Goal: Navigation & Orientation: Find specific page/section

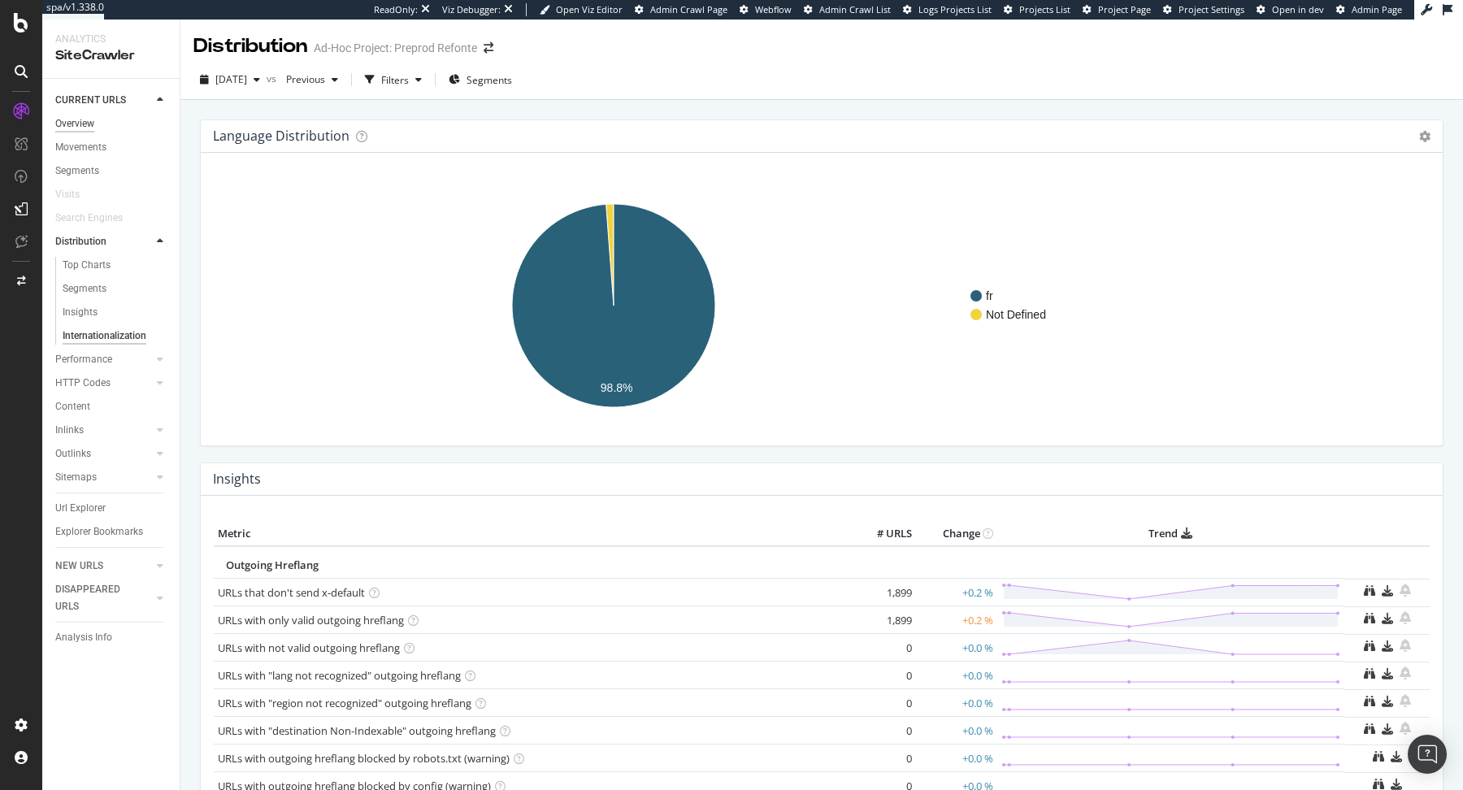
click at [69, 132] on div "Overview" at bounding box center [74, 123] width 39 height 17
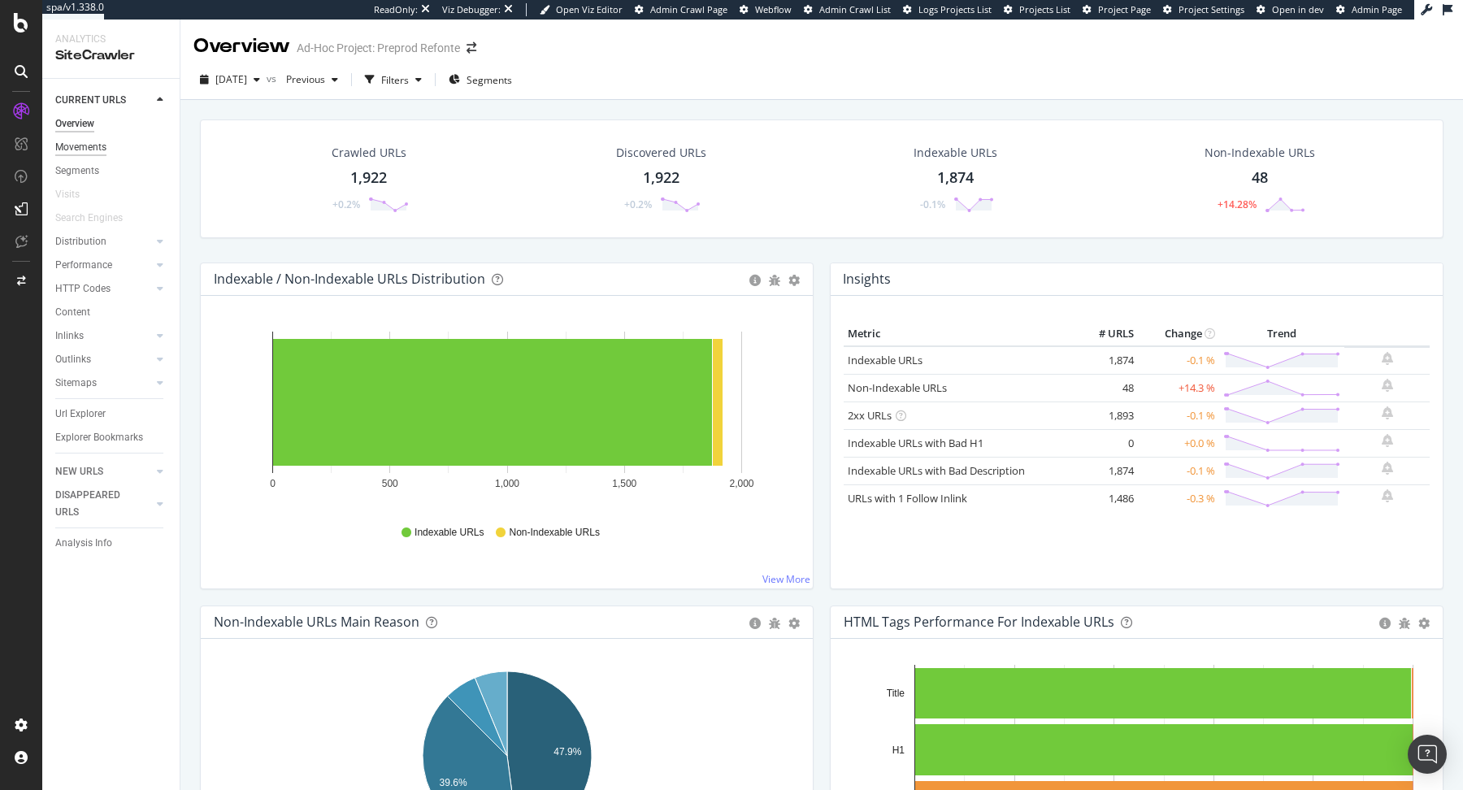
click at [89, 150] on div "Movements" at bounding box center [80, 147] width 51 height 17
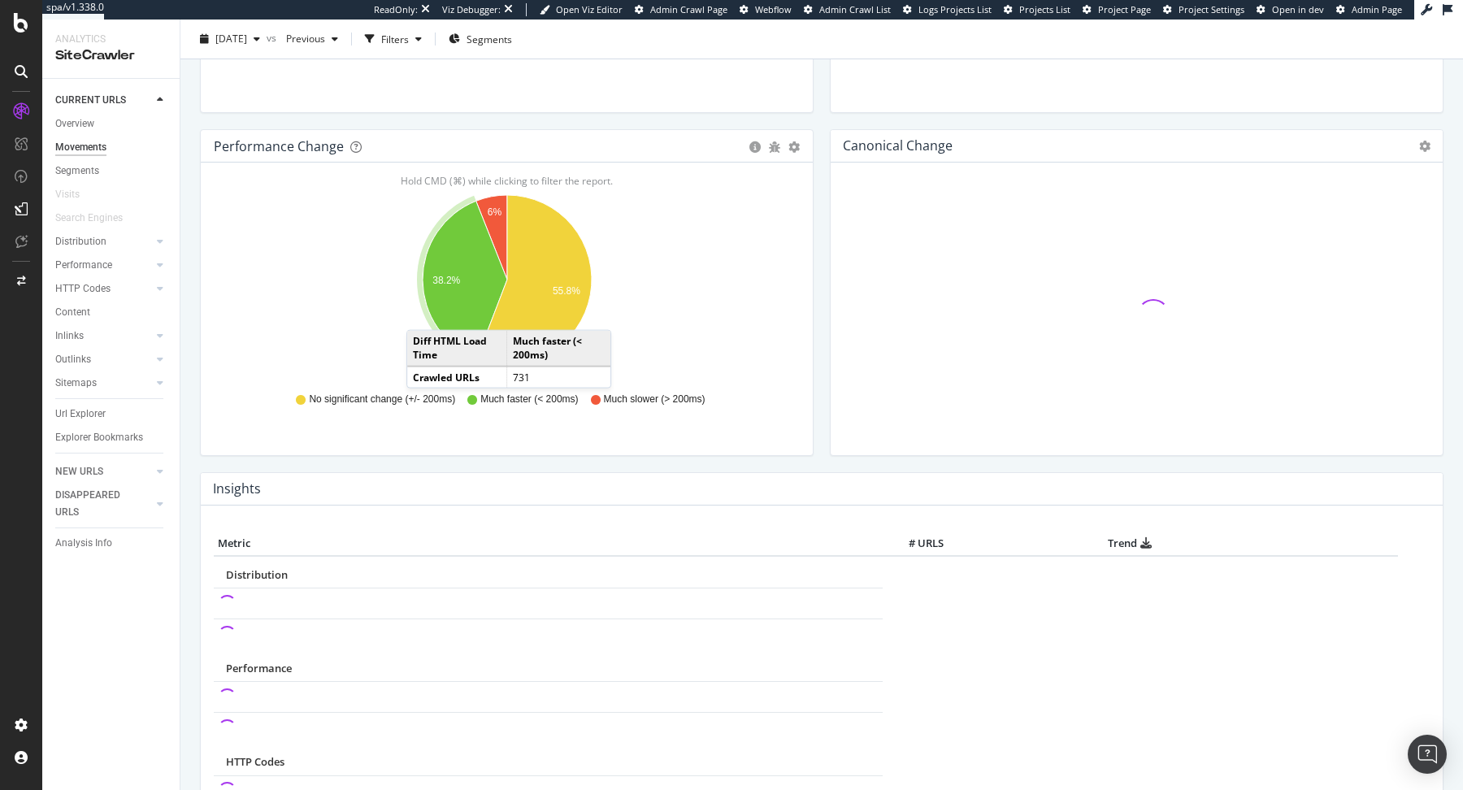
scroll to position [322, 0]
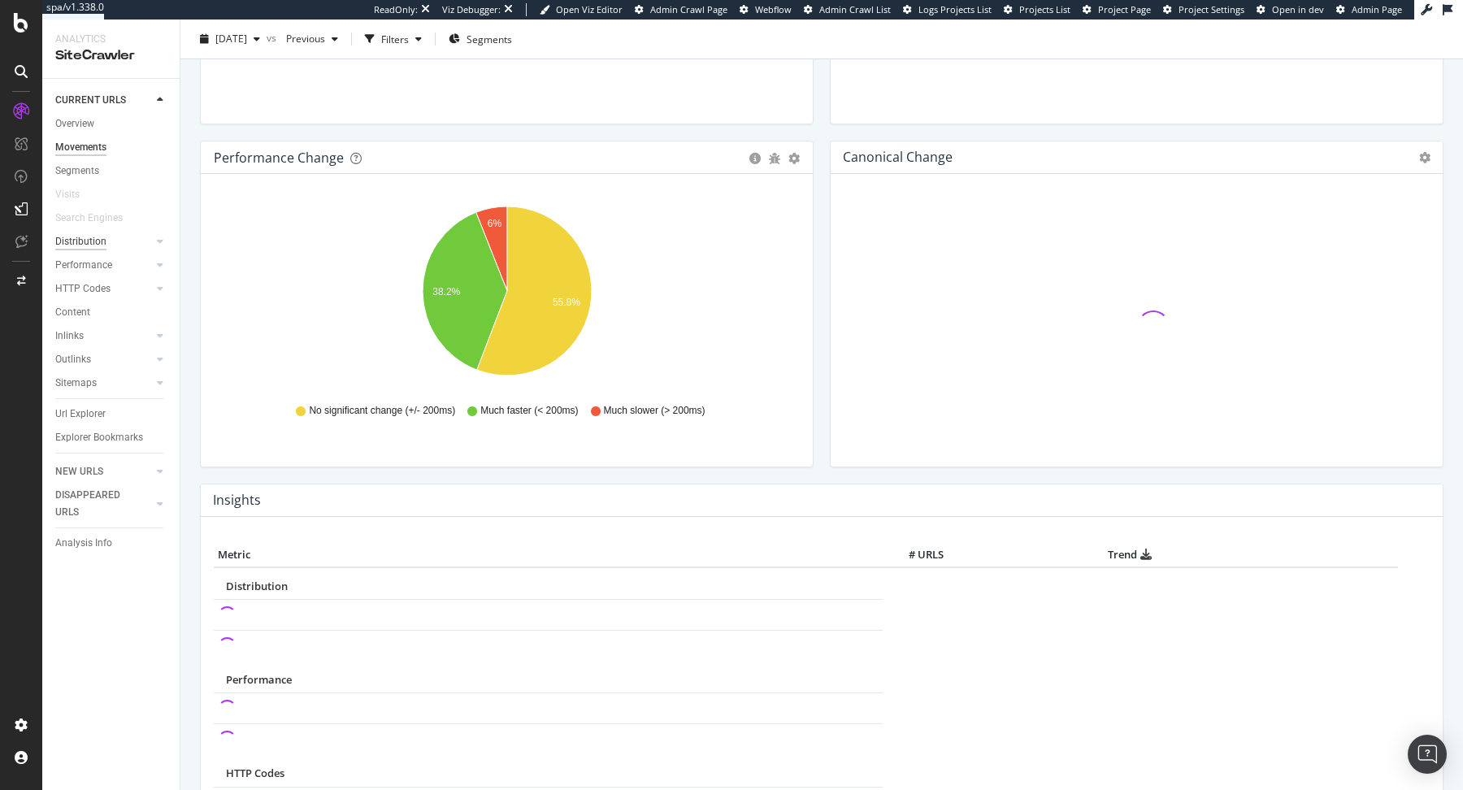
click at [95, 248] on div "Distribution" at bounding box center [80, 241] width 51 height 17
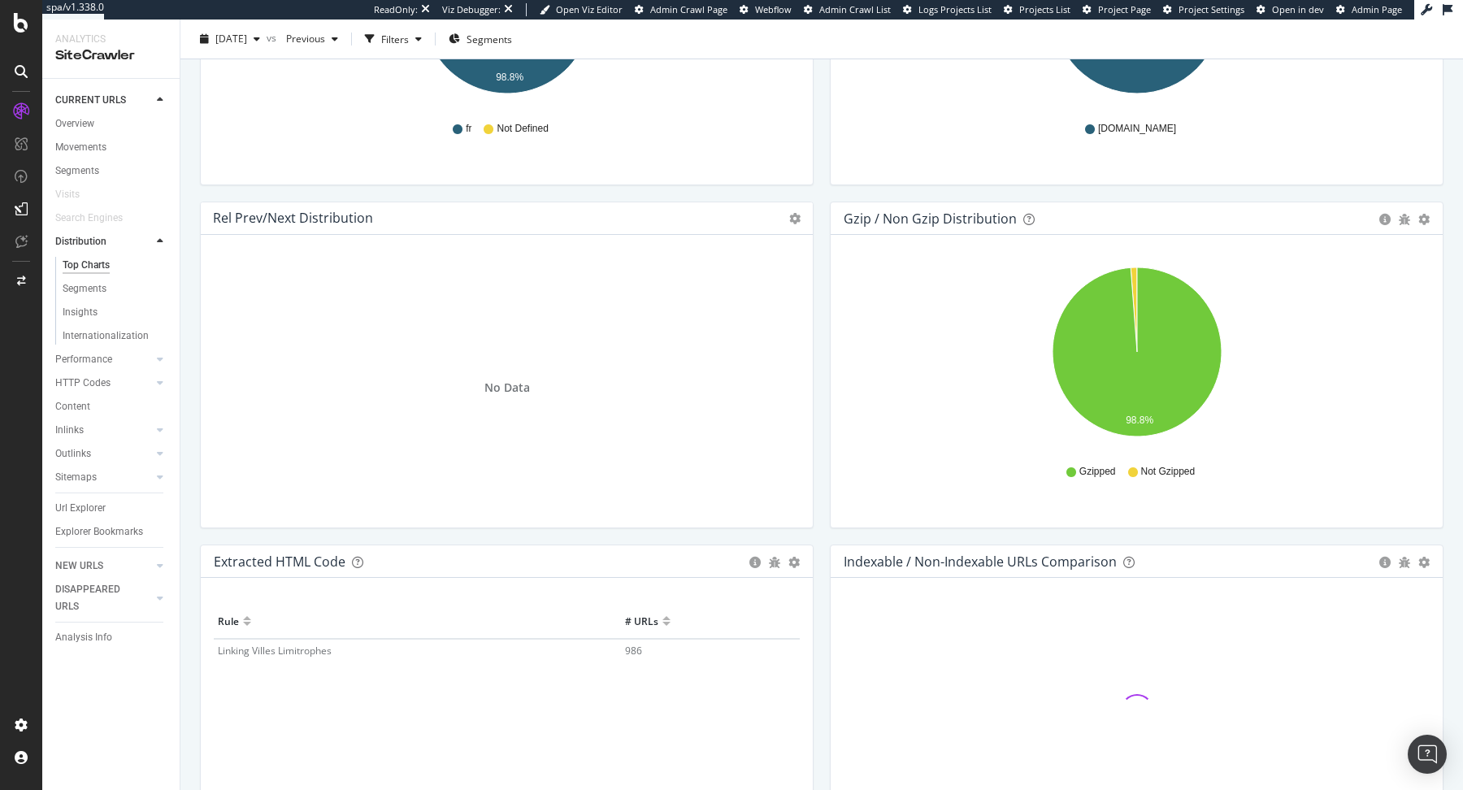
scroll to position [2245, 0]
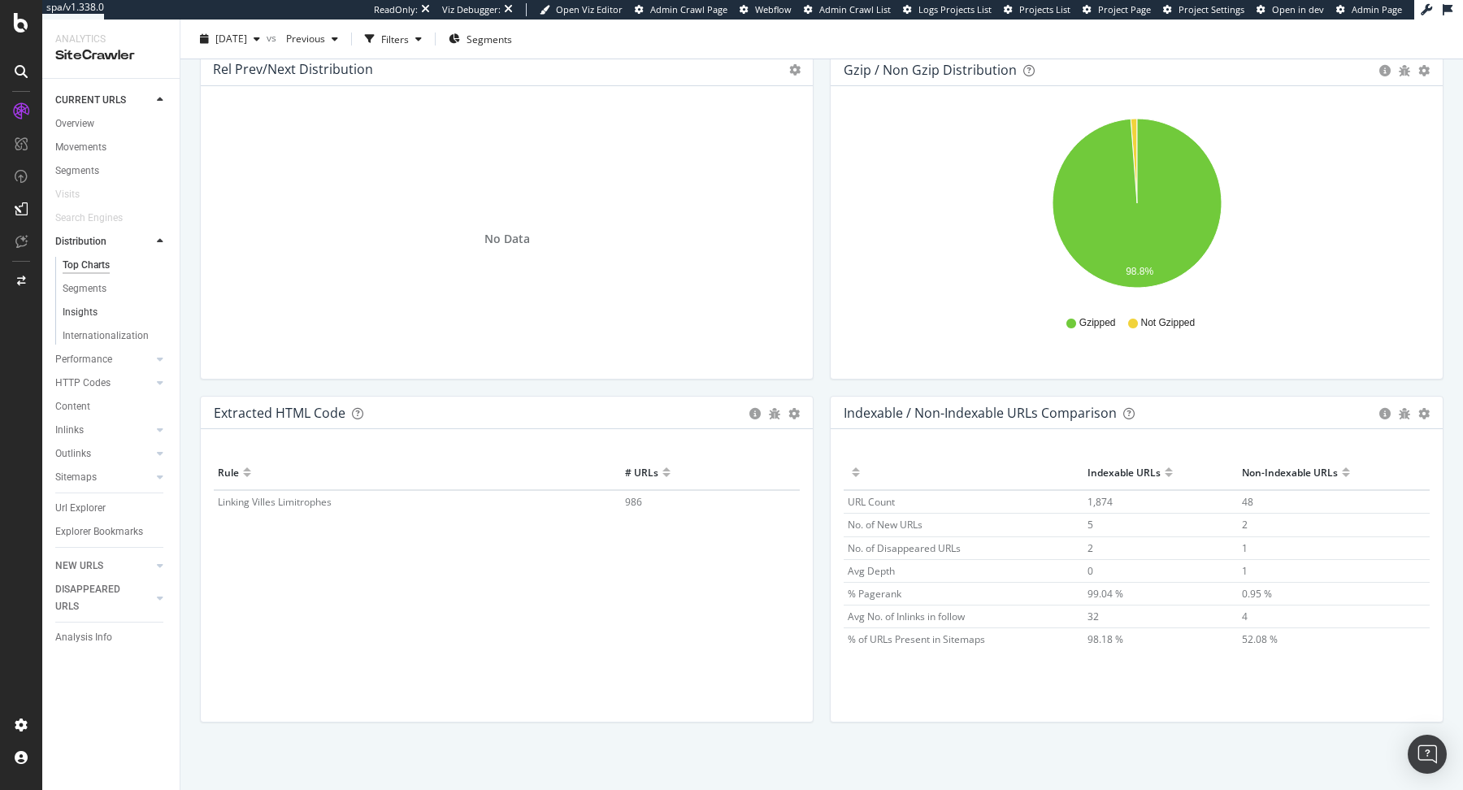
click at [115, 288] on link "Segments" at bounding box center [116, 288] width 106 height 17
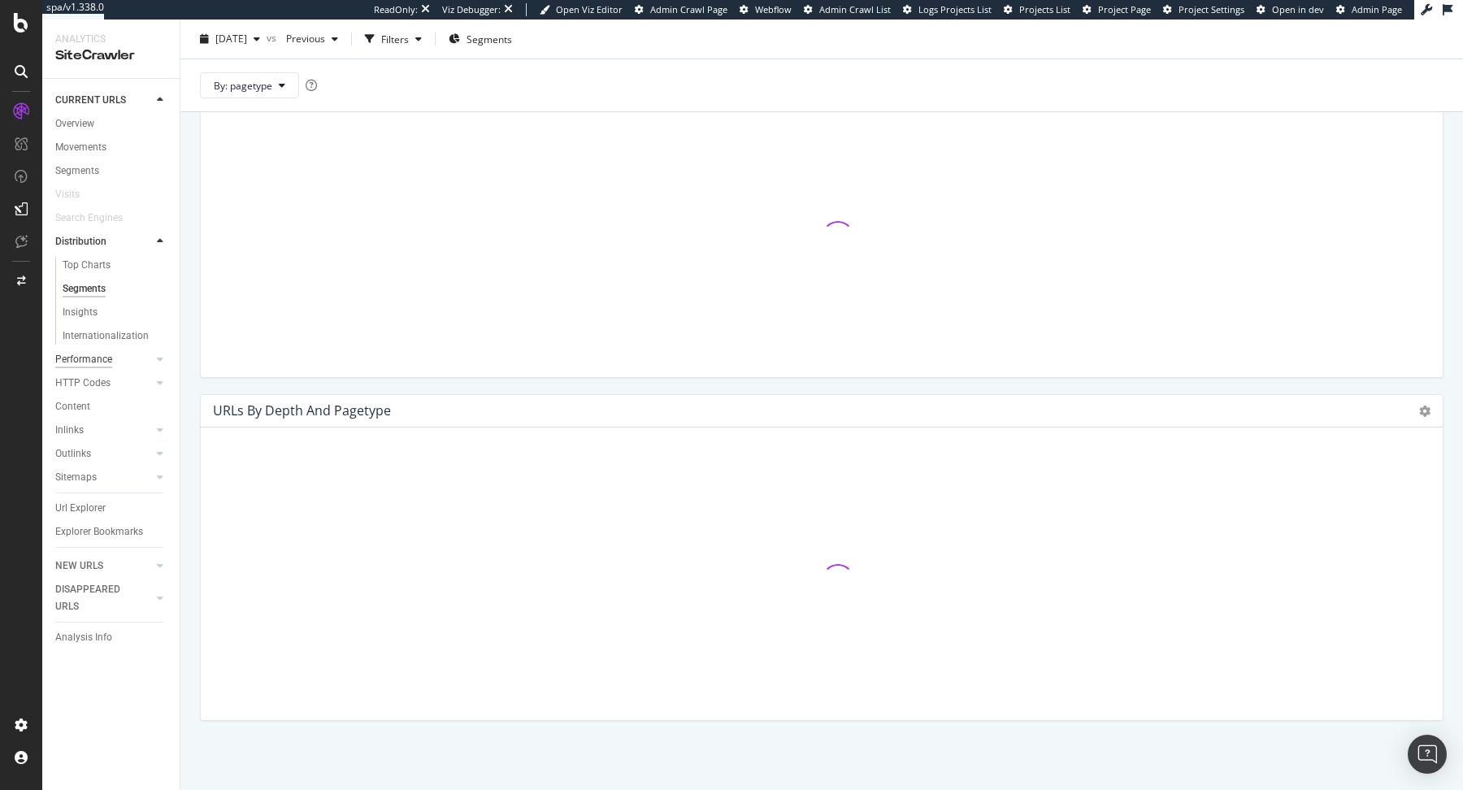
click at [92, 363] on div "Performance" at bounding box center [83, 359] width 57 height 17
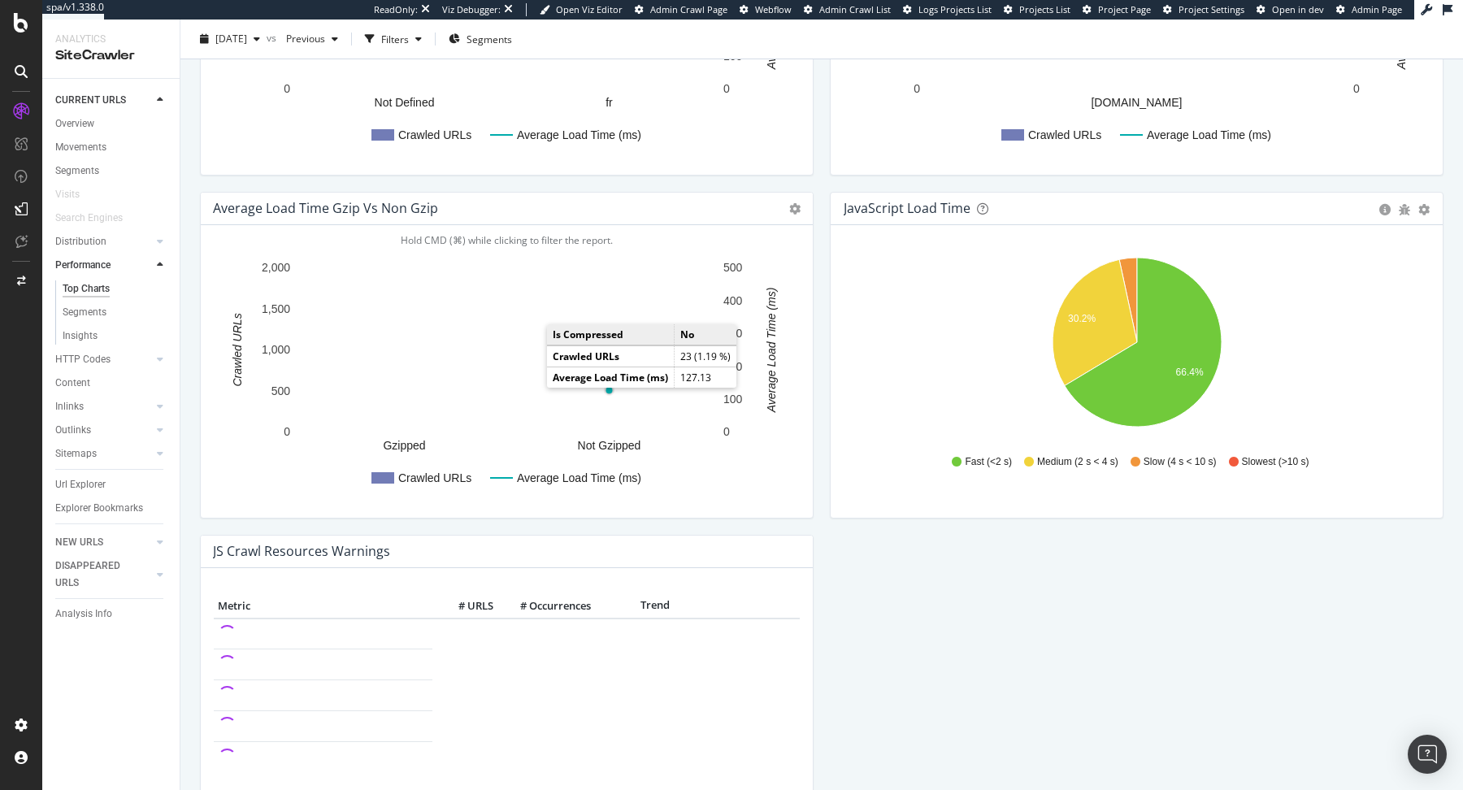
scroll to position [1135, 0]
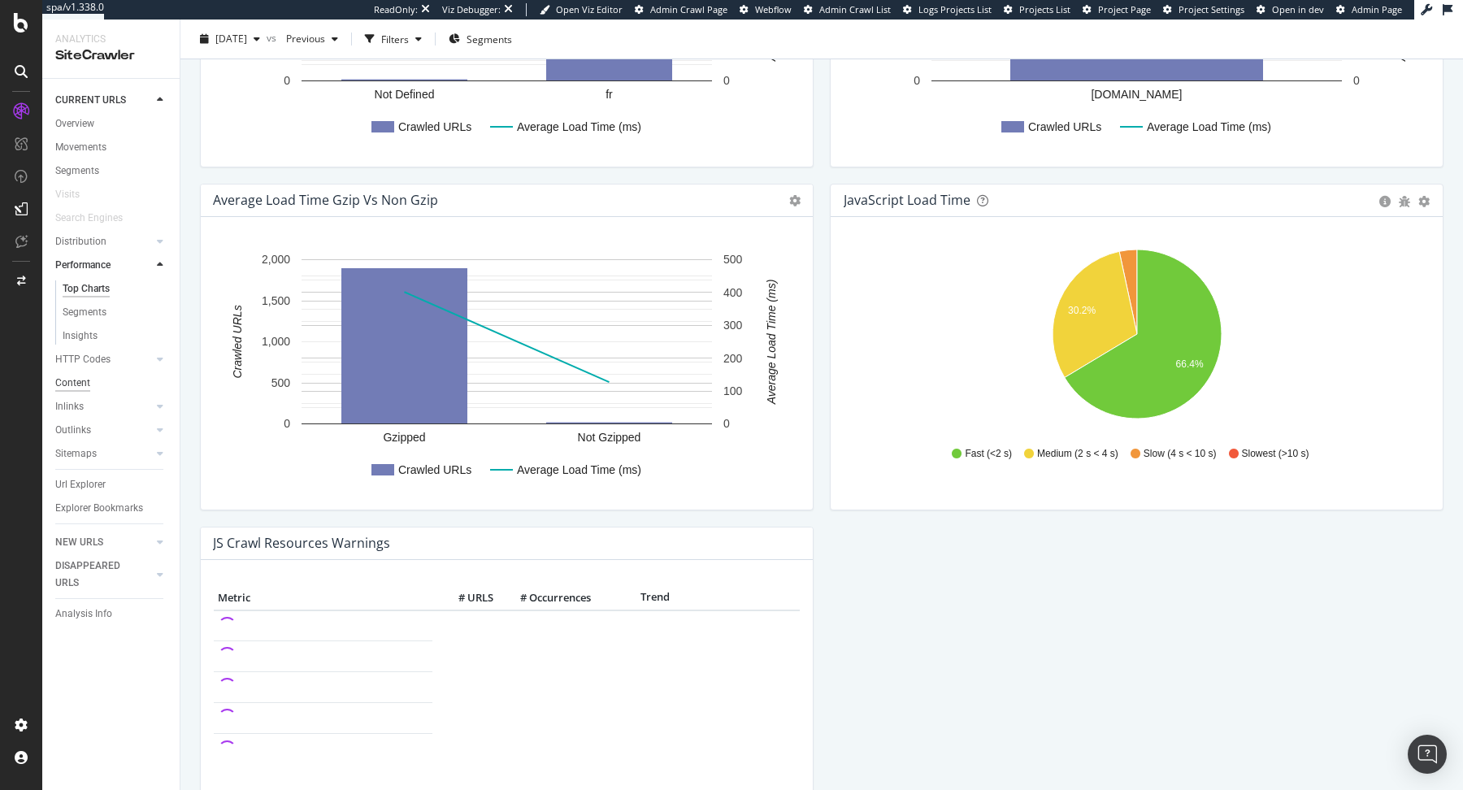
click at [82, 378] on div "Content" at bounding box center [72, 383] width 35 height 17
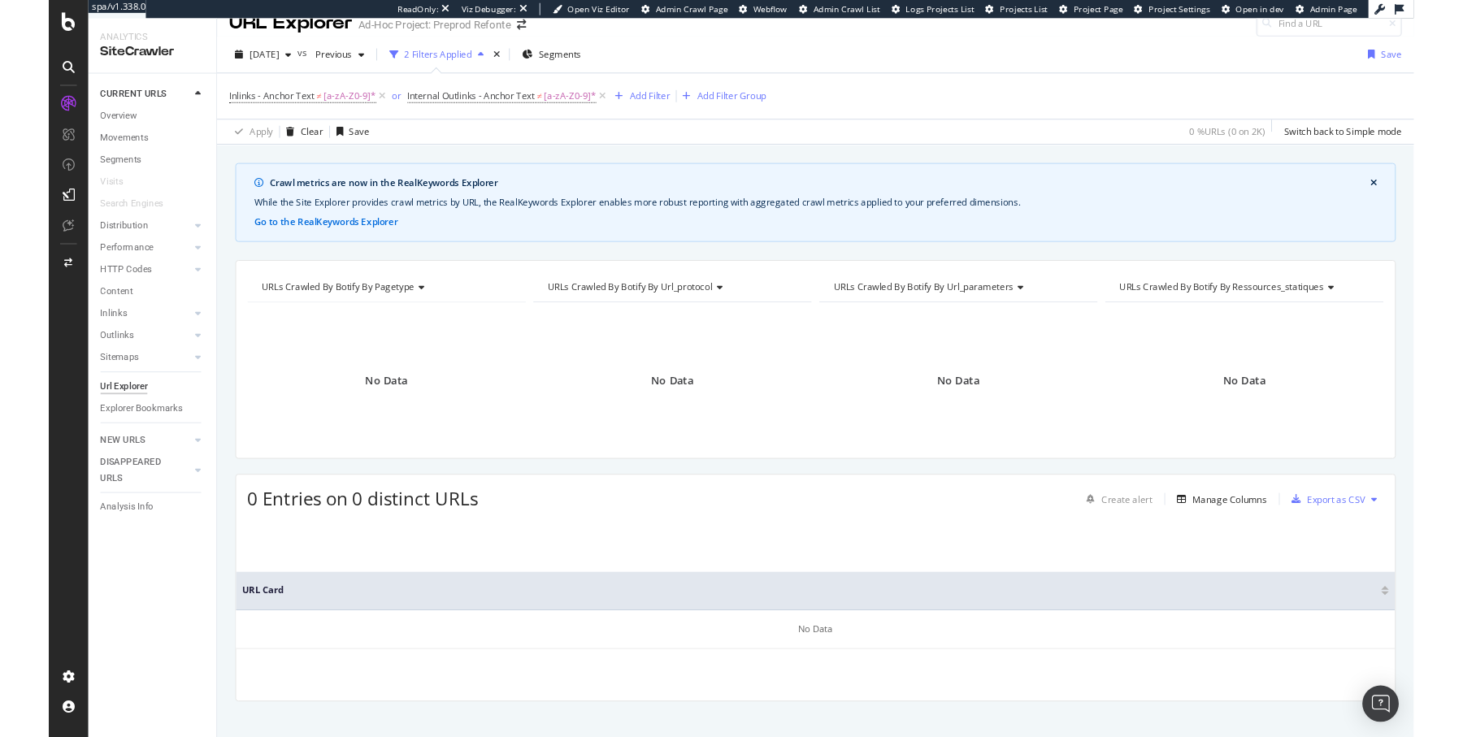
scroll to position [37, 0]
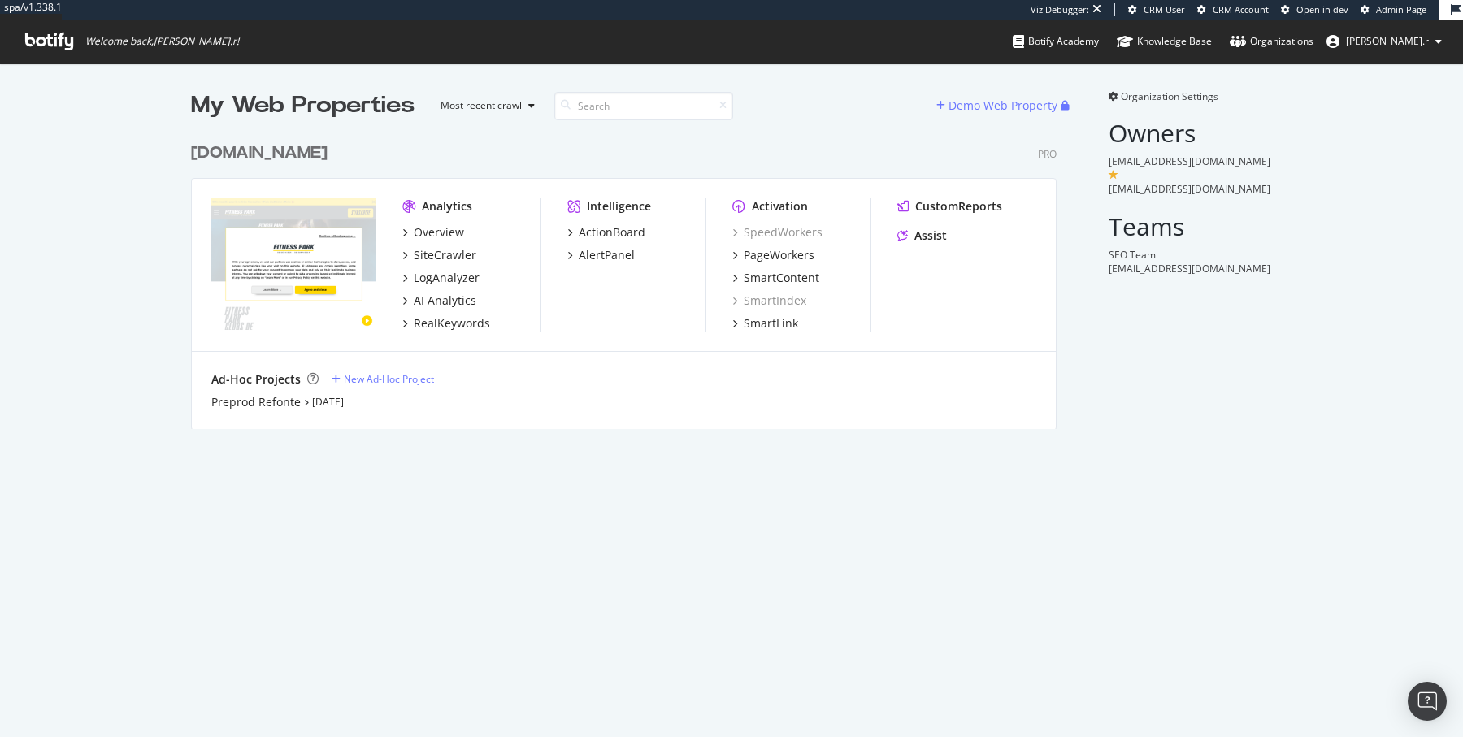
scroll to position [307, 878]
click at [801, 261] on div "PageWorkers" at bounding box center [779, 255] width 71 height 16
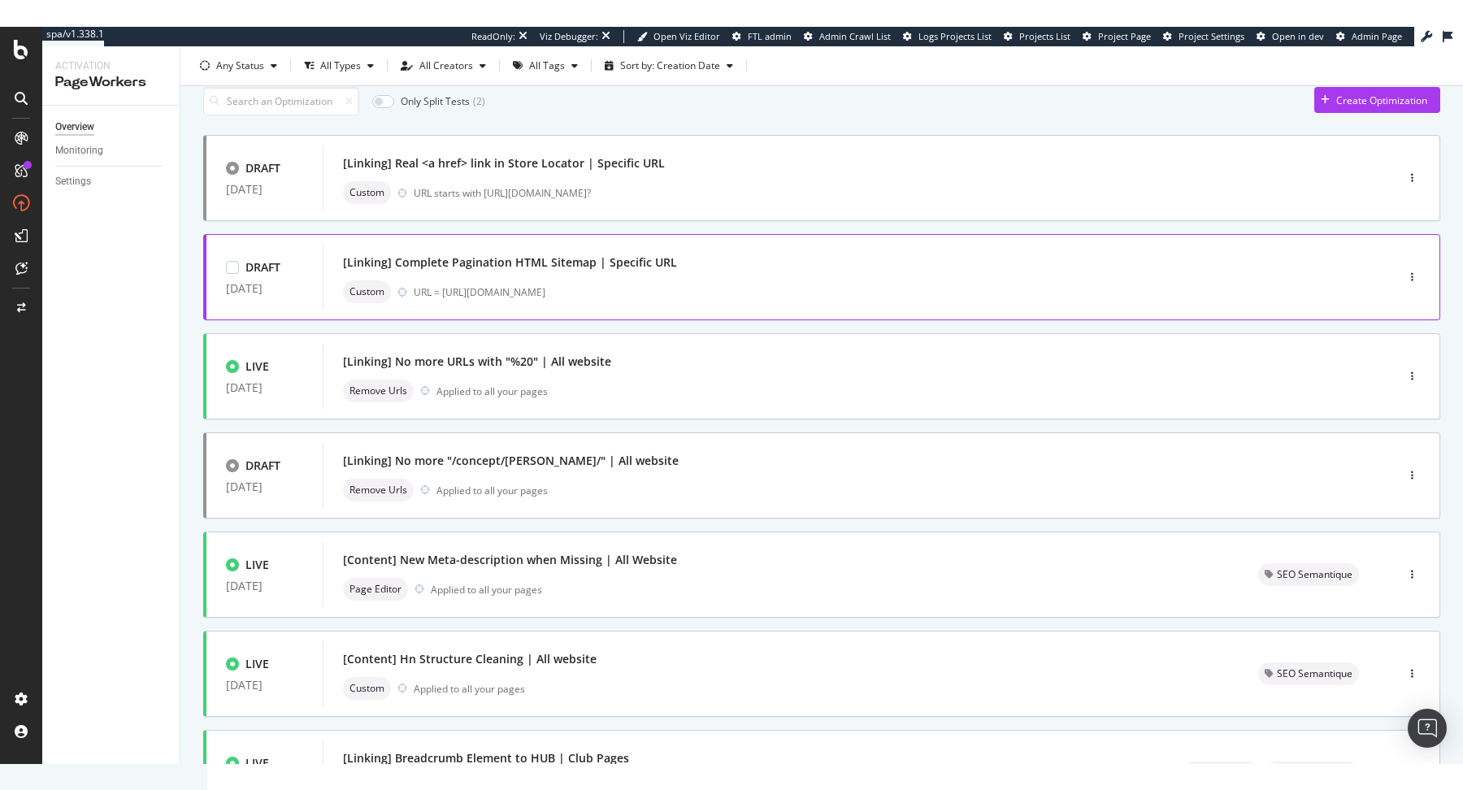
scroll to position [74, 0]
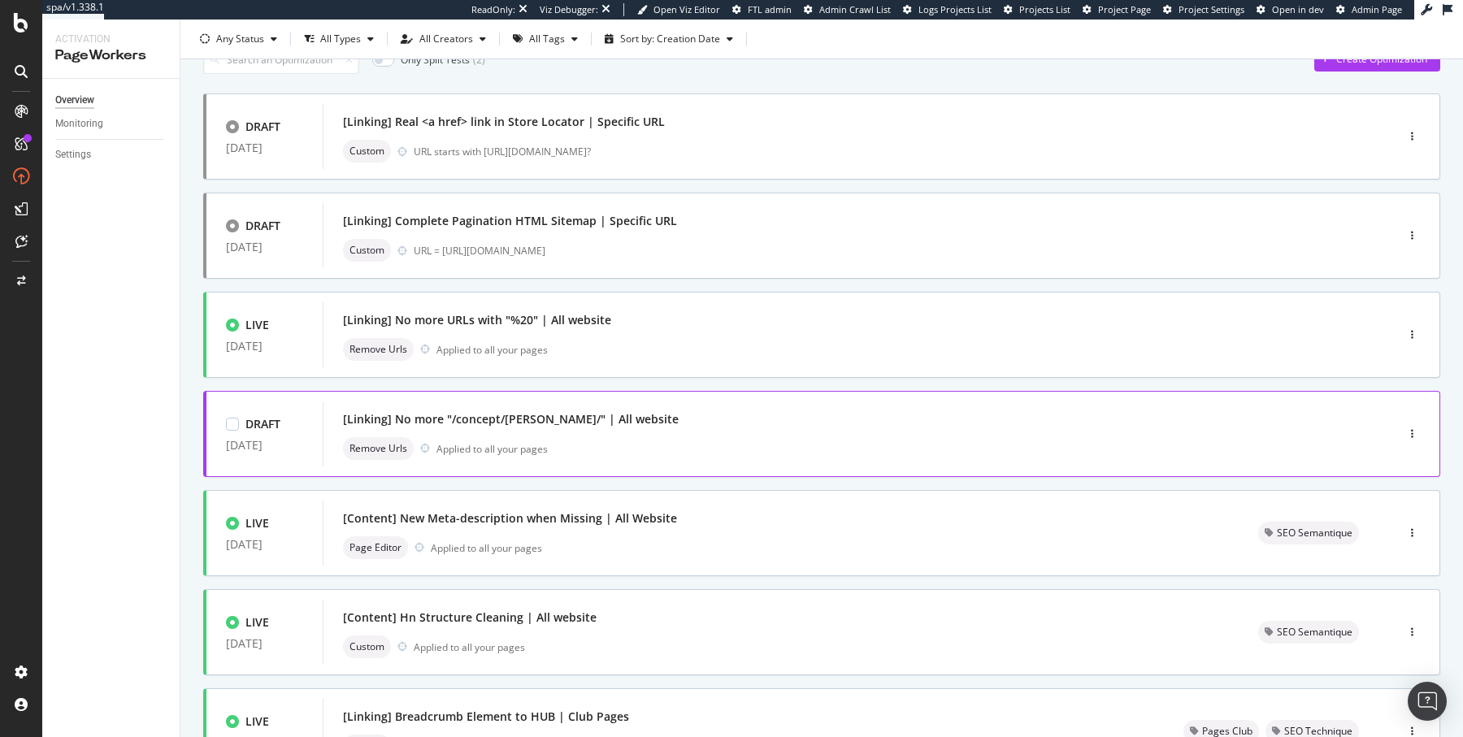
click at [564, 424] on div "[Linking] No more "/concept/inbody/" | All website" at bounding box center [511, 419] width 336 height 16
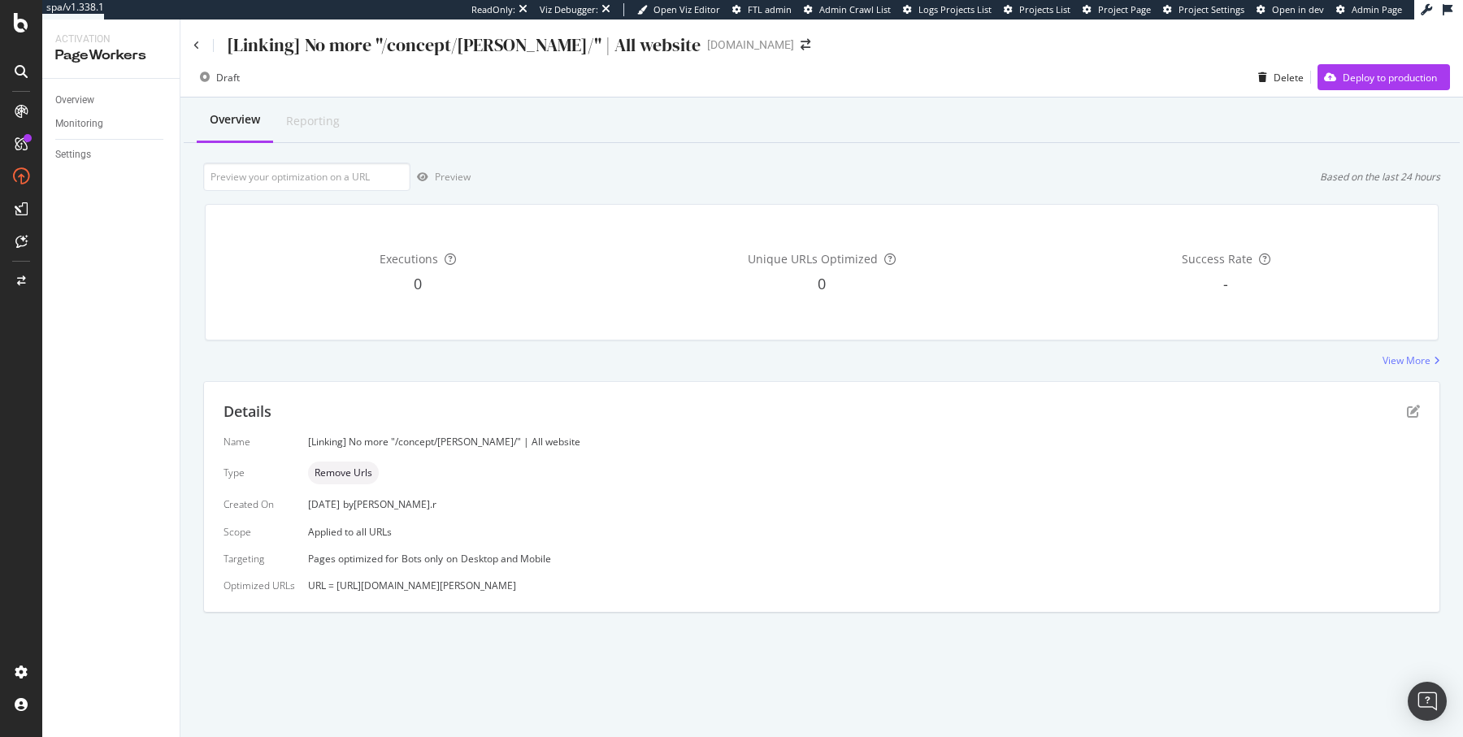
click at [201, 45] on div "[Linking] No more "/concept/inbody/" | All website" at bounding box center [446, 45] width 507 height 25
click at [198, 46] on icon at bounding box center [196, 46] width 7 height 10
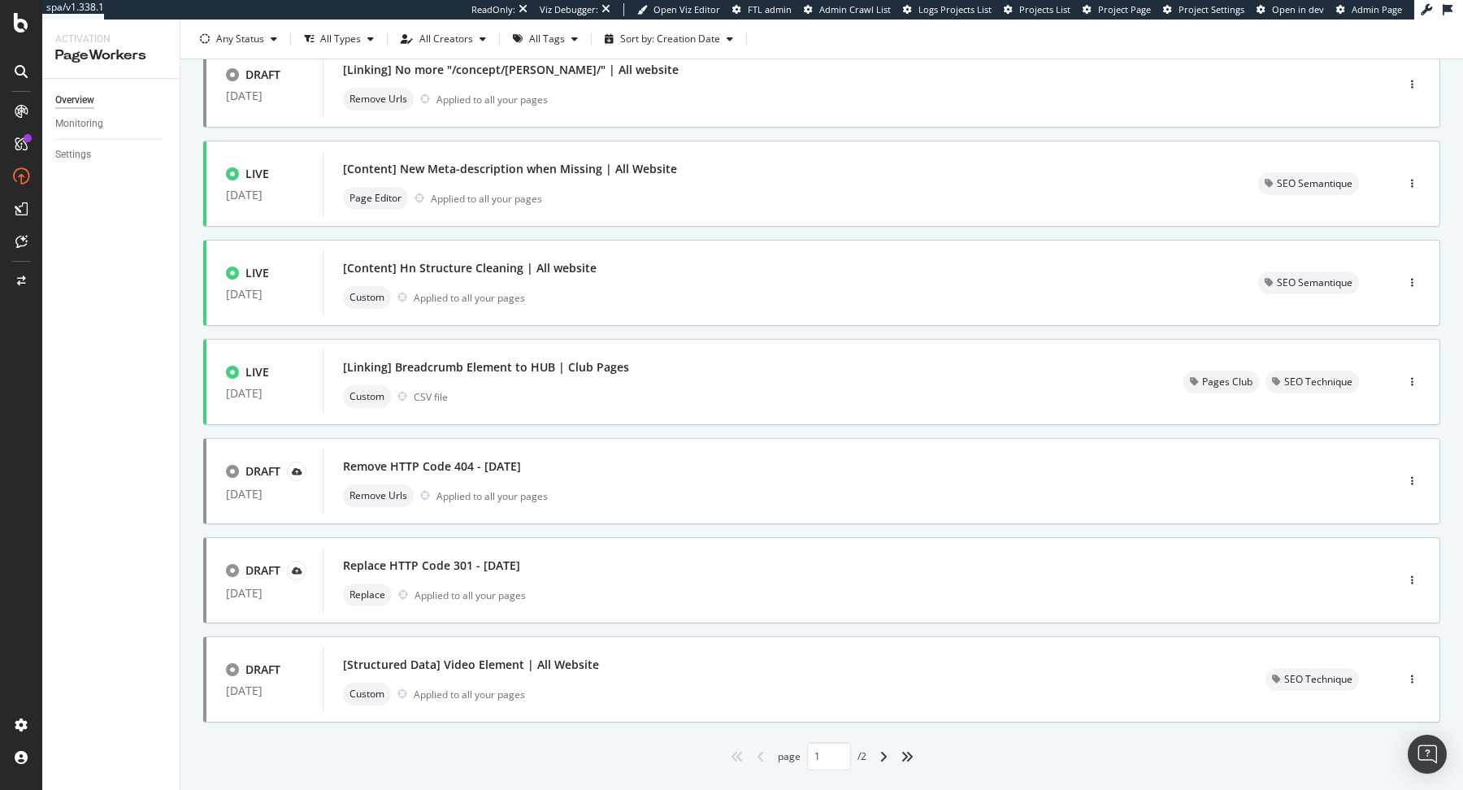
scroll to position [459, 0]
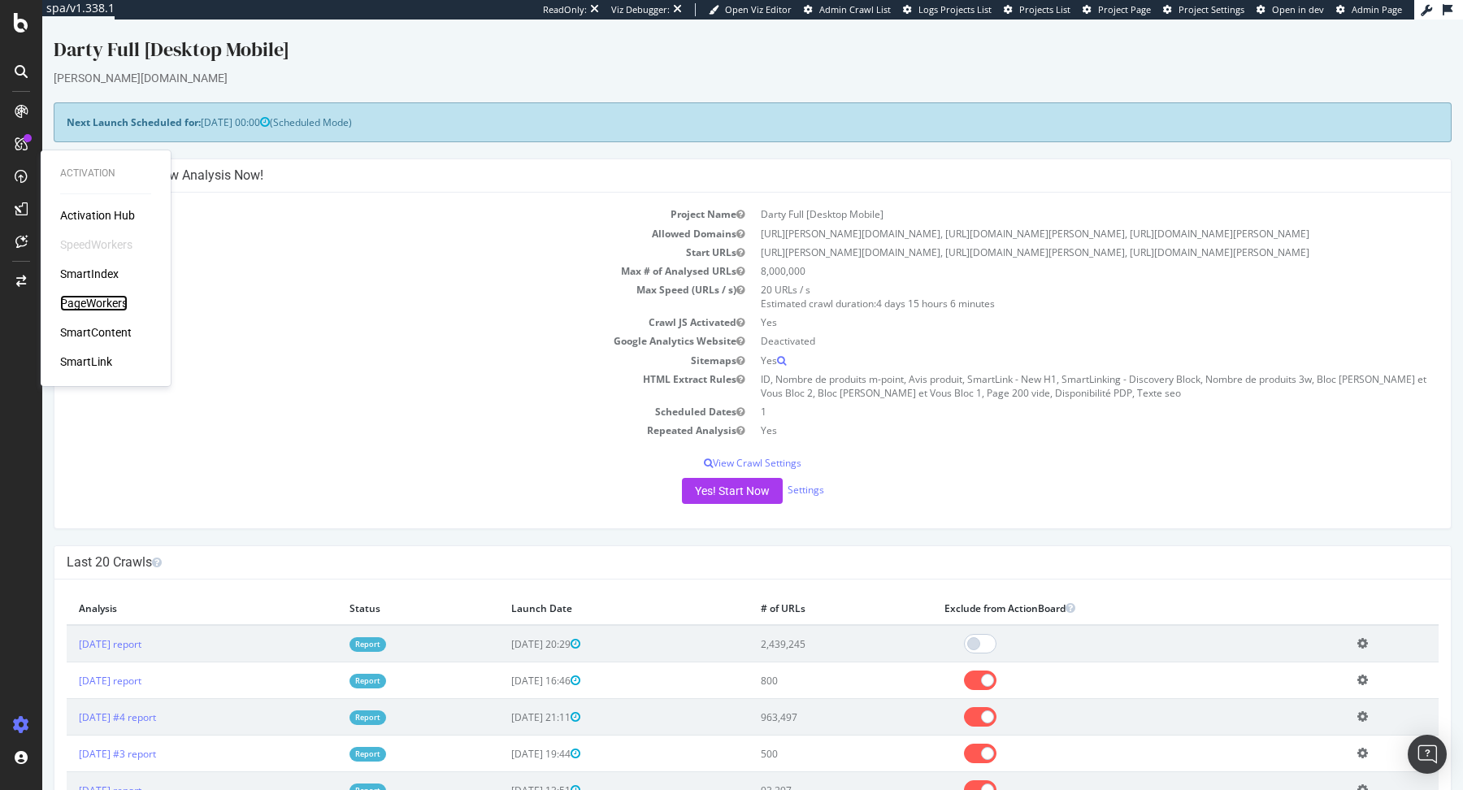
click at [112, 306] on div "PageWorkers" at bounding box center [93, 303] width 67 height 16
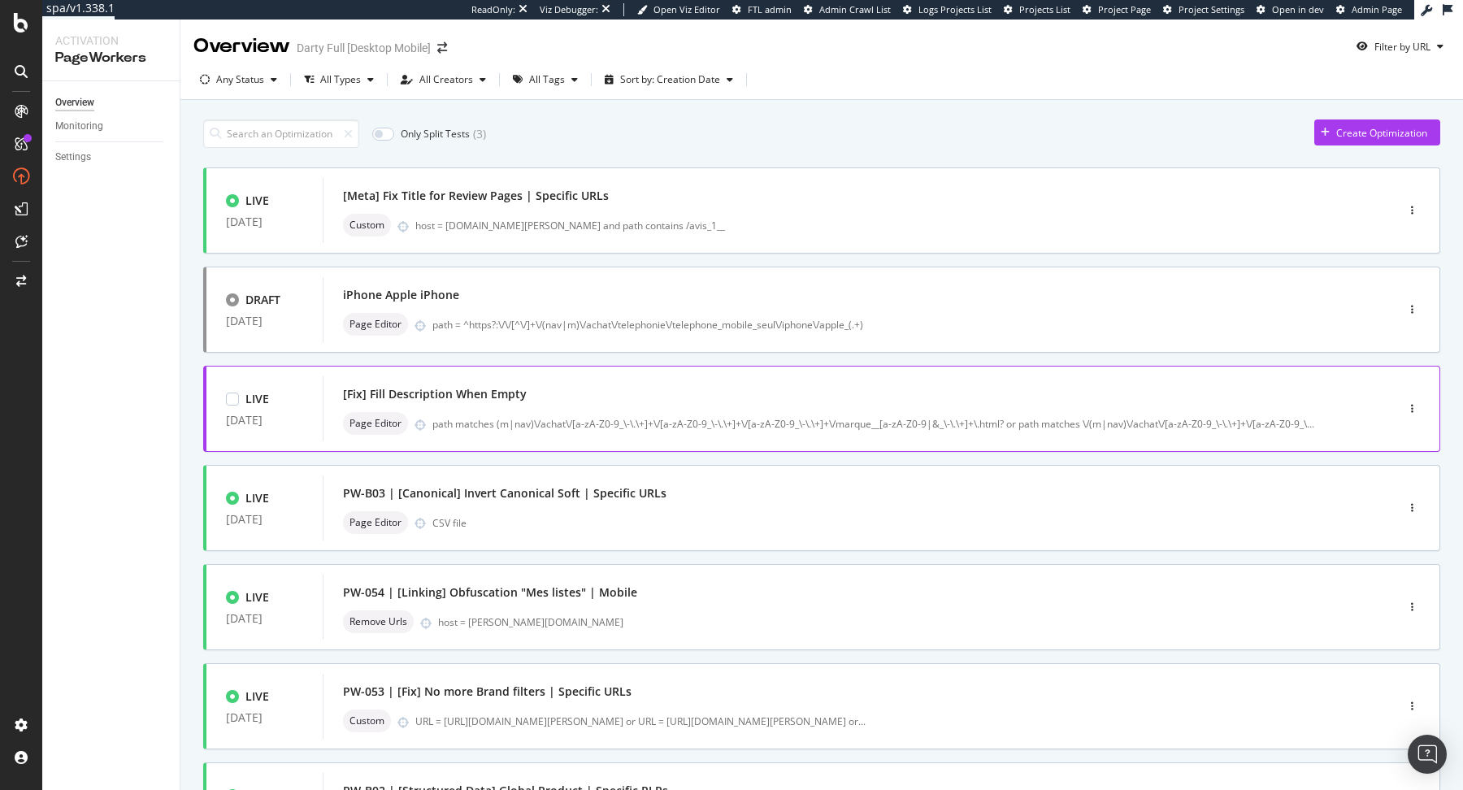
click at [536, 380] on div "[Fix] Fill Description When Empty Page Editor path matches (m|nav)\/achat\/[a-z…" at bounding box center [834, 408] width 1023 height 65
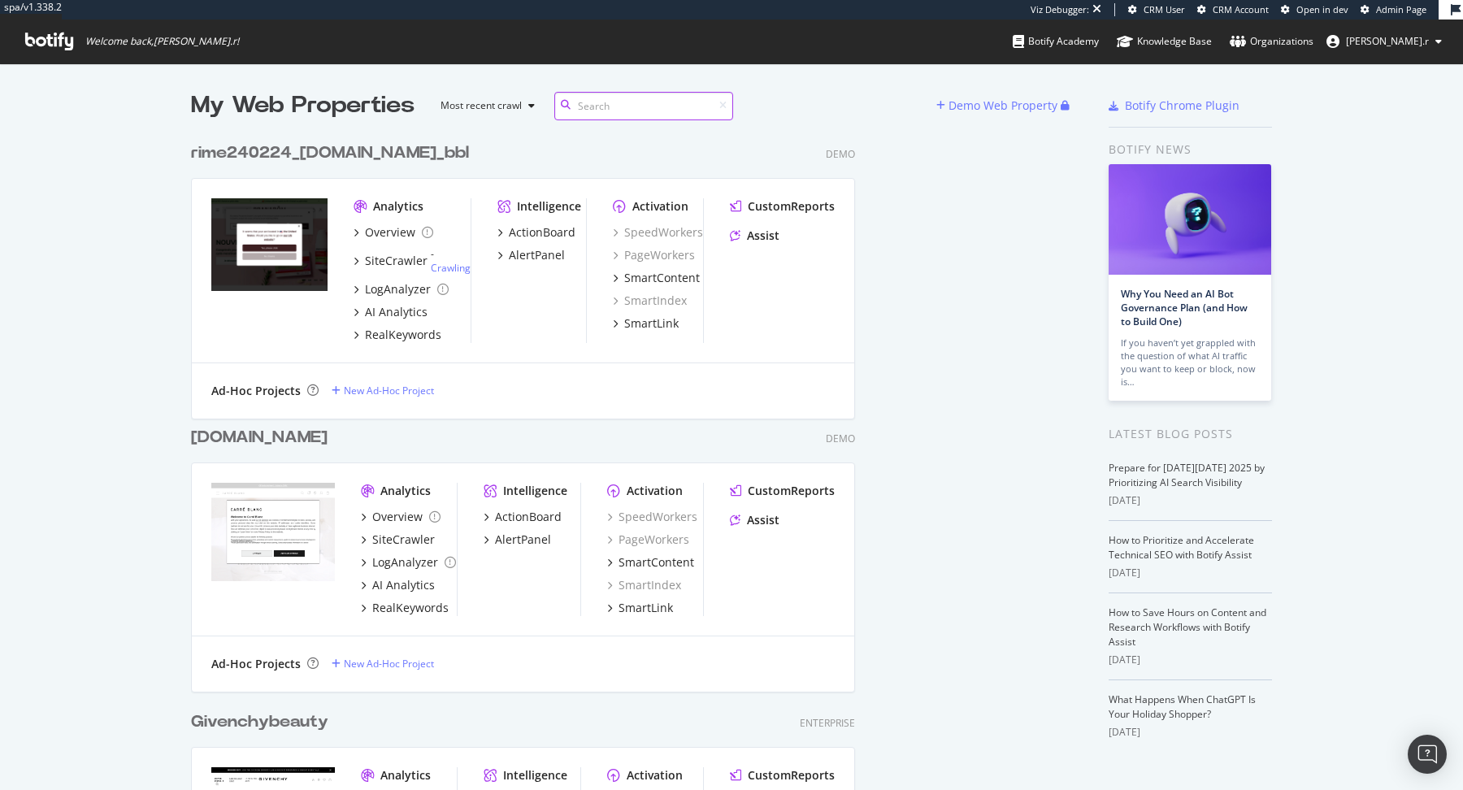
scroll to position [13137, 878]
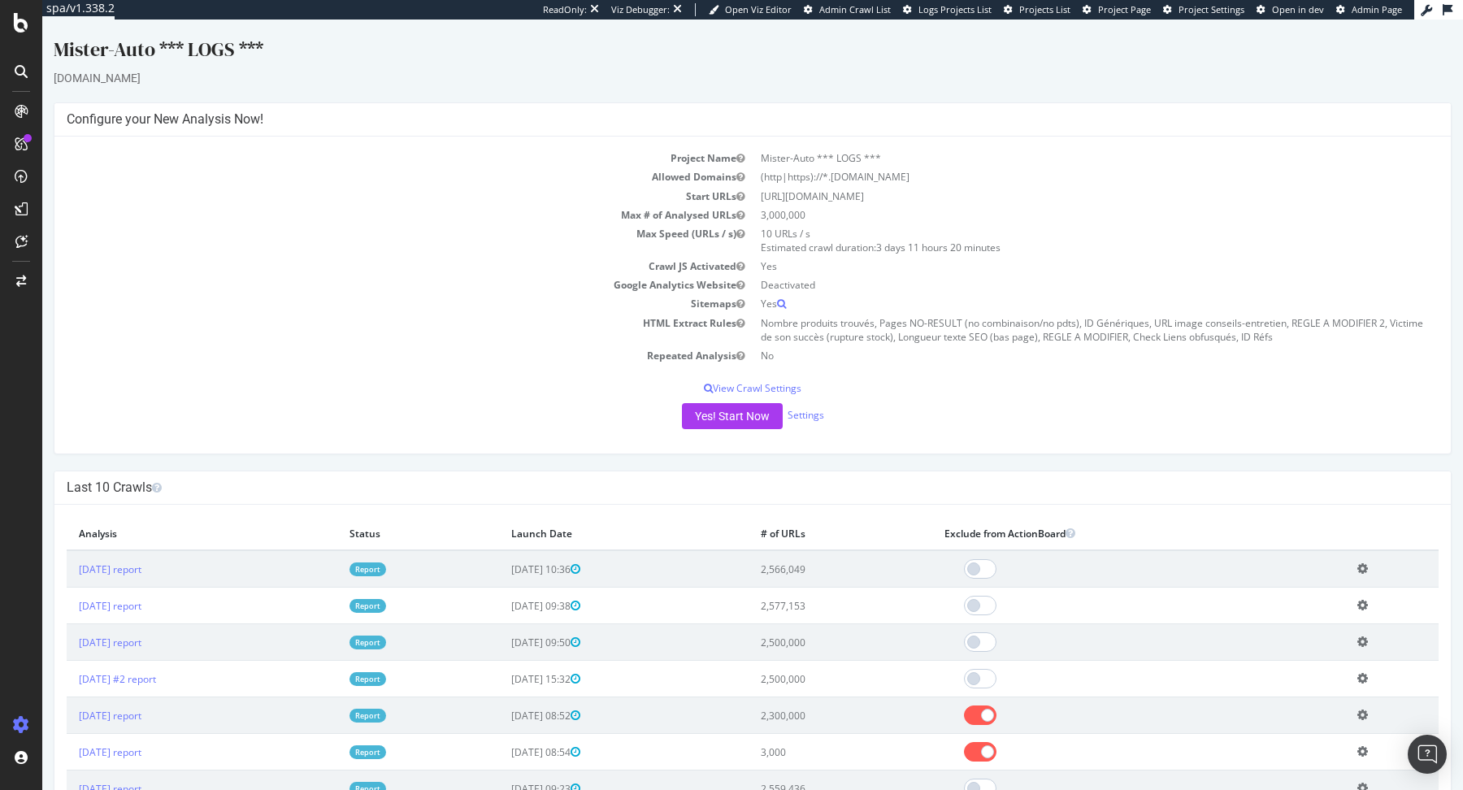
drag, startPoint x: 272, startPoint y: 45, endPoint x: 61, endPoint y: 50, distance: 211.4
click at [61, 50] on div "Mister-Auto *** LOGS ***" at bounding box center [753, 53] width 1398 height 34
click at [427, 233] on td "Max Speed (URLs / s)" at bounding box center [410, 240] width 686 height 33
